Goal: Information Seeking & Learning: Learn about a topic

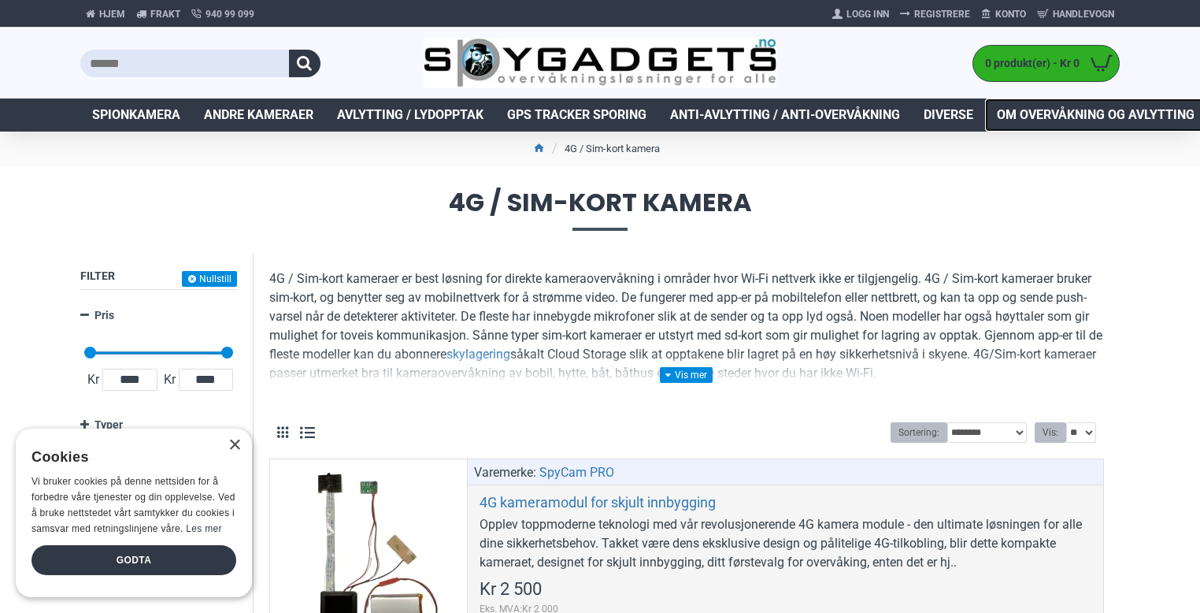
click at [1064, 116] on span "Om overvåkning og avlytting" at bounding box center [1096, 114] width 198 height 19
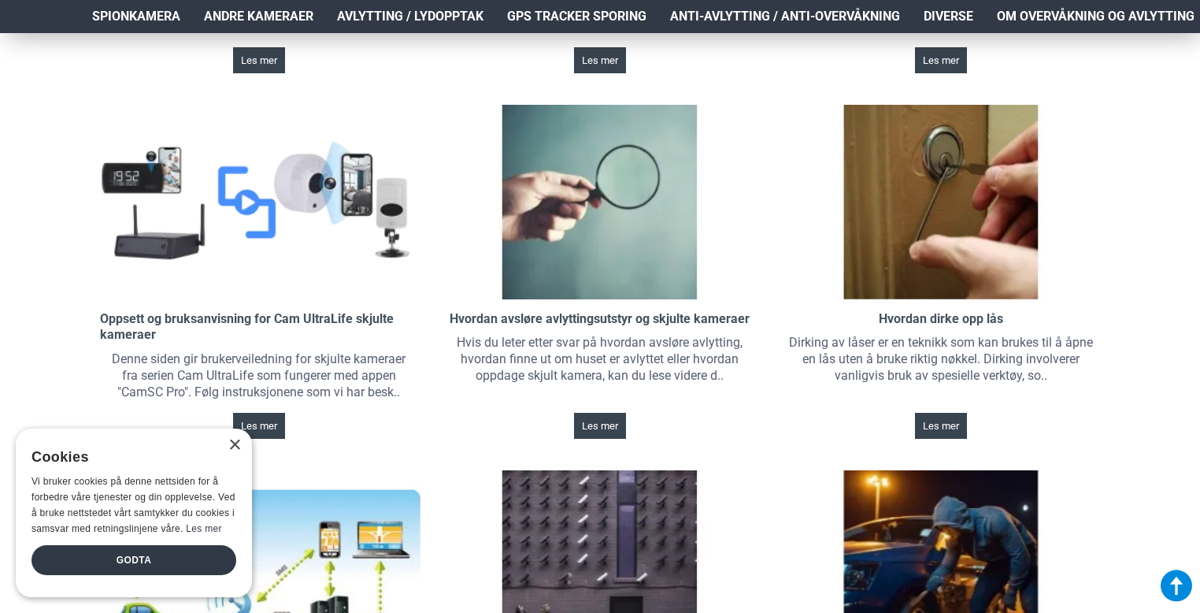
scroll to position [539, 0]
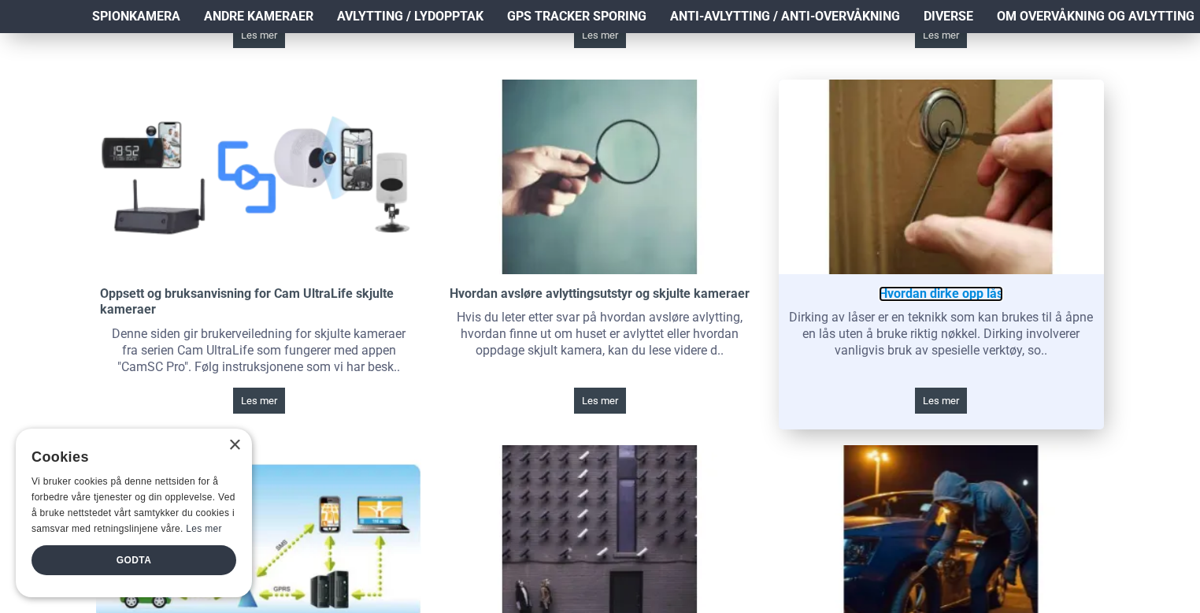
click at [931, 297] on link "Hvordan dirke opp lås" at bounding box center [941, 294] width 124 height 17
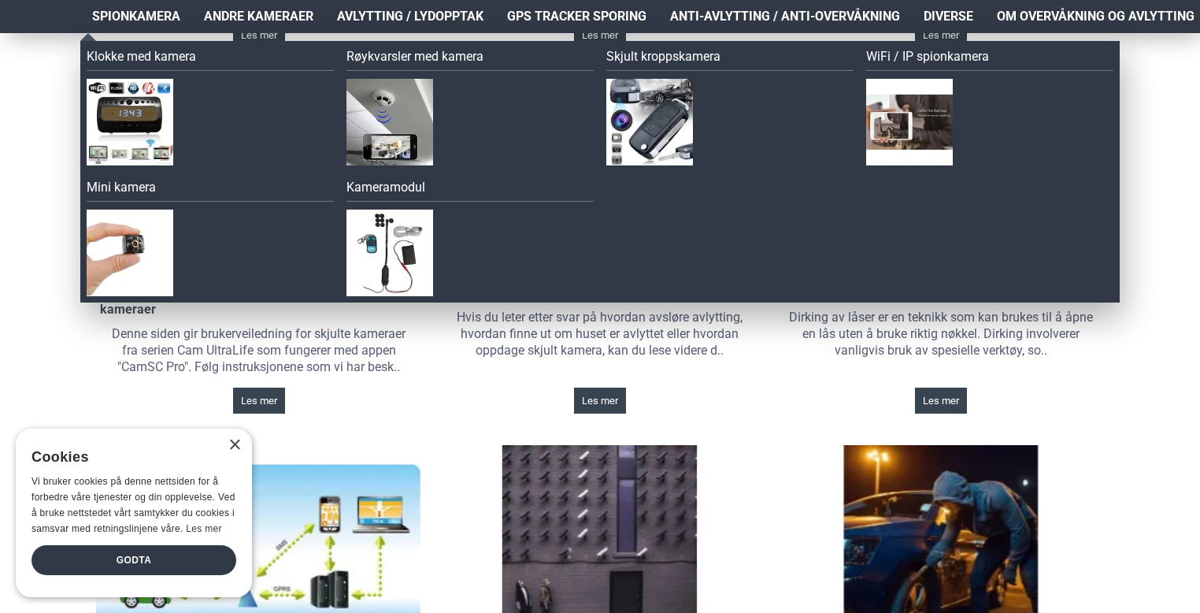
click at [154, 20] on span "Spionkamera" at bounding box center [136, 16] width 88 height 19
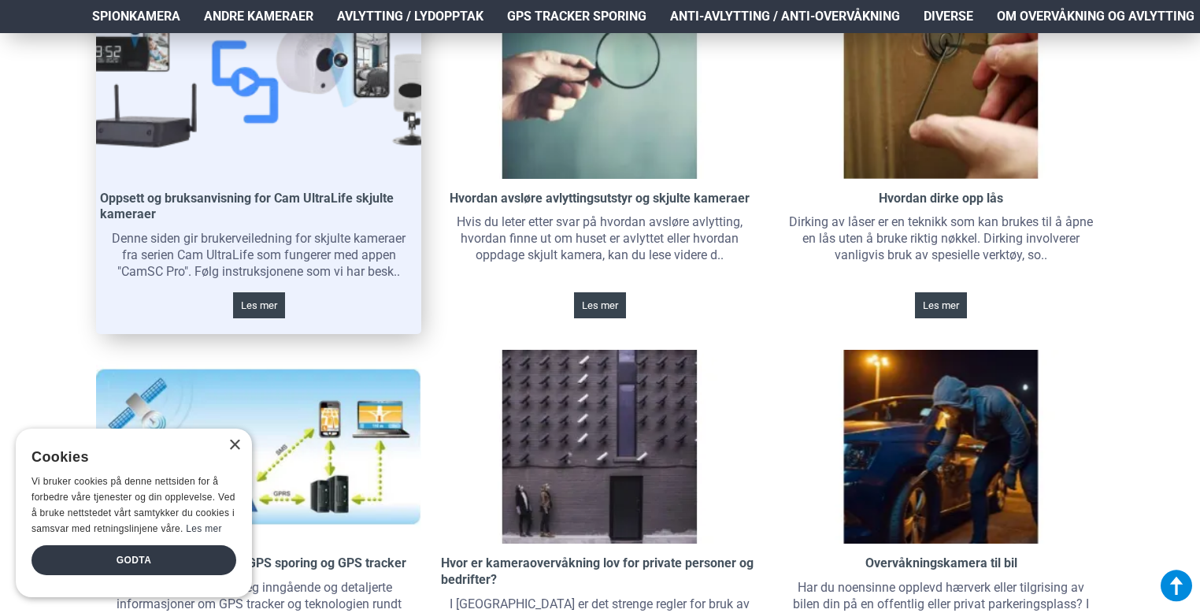
scroll to position [635, 0]
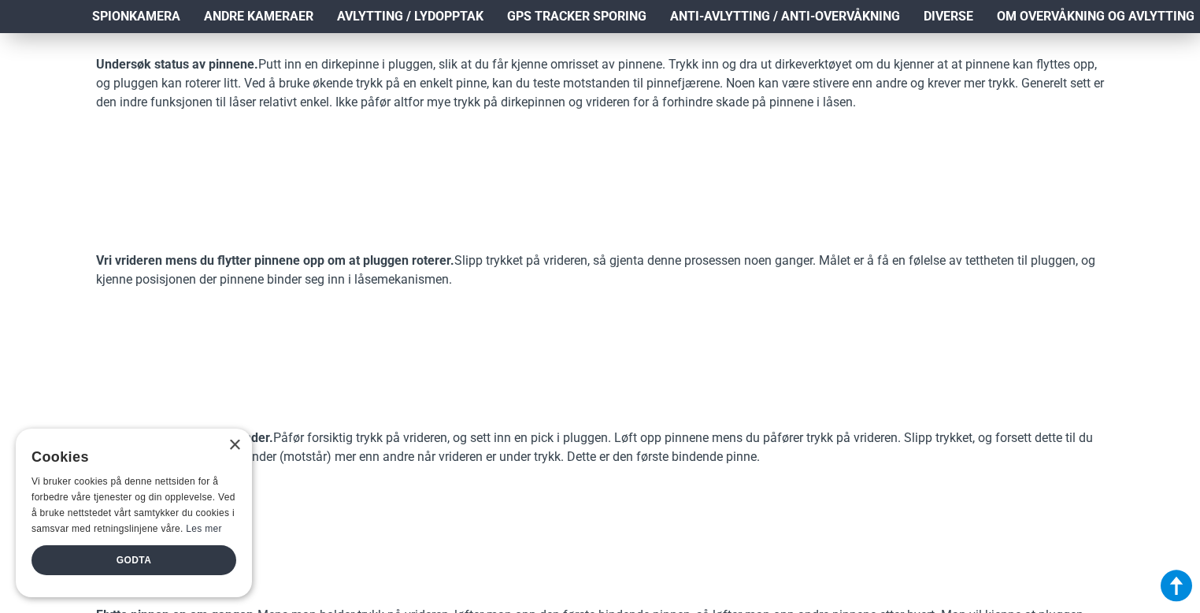
scroll to position [2302, 0]
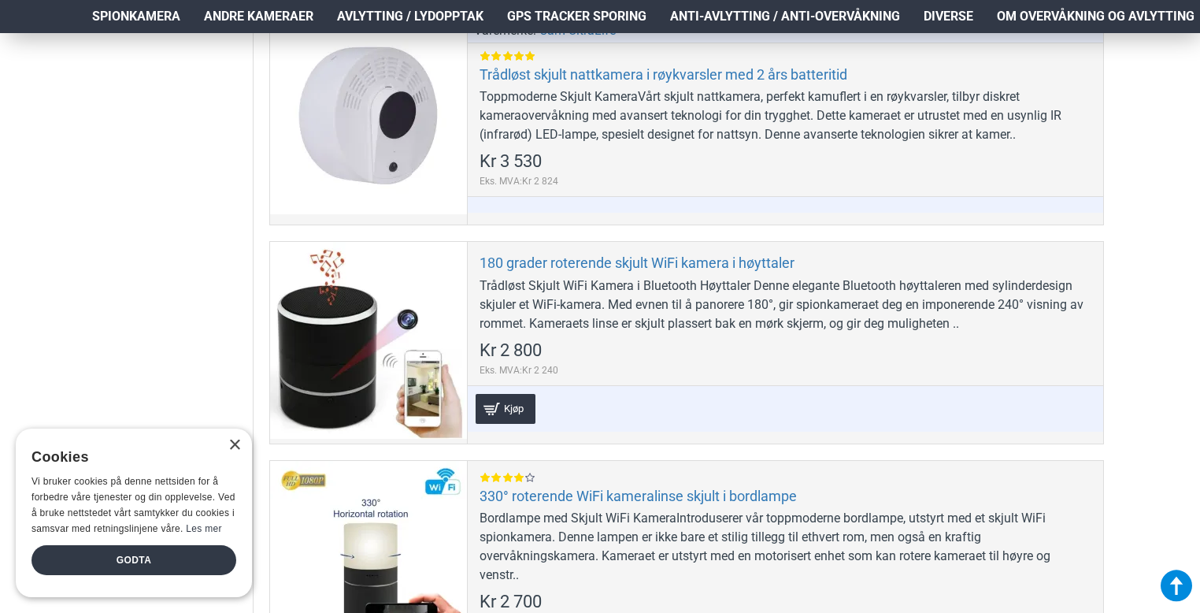
scroll to position [875, 0]
